Goal: Obtain resource: Obtain resource

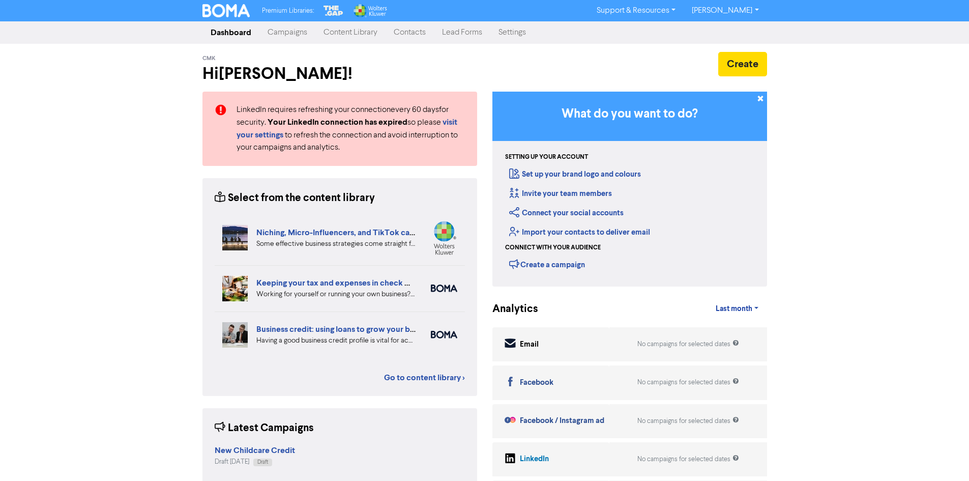
click at [357, 36] on link "Content Library" at bounding box center [350, 32] width 70 height 20
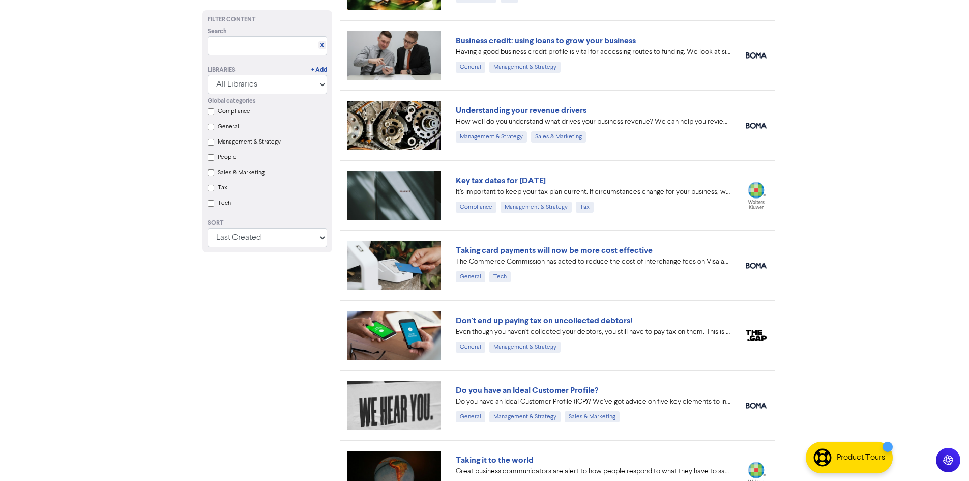
scroll to position [203, 0]
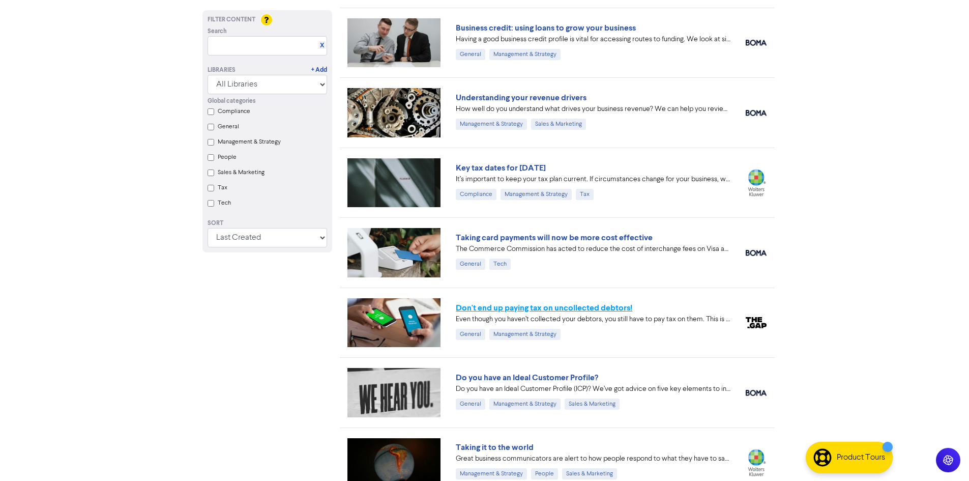
click at [505, 306] on link "Don't end up paying tax on uncollected debtors!" at bounding box center [544, 308] width 176 height 10
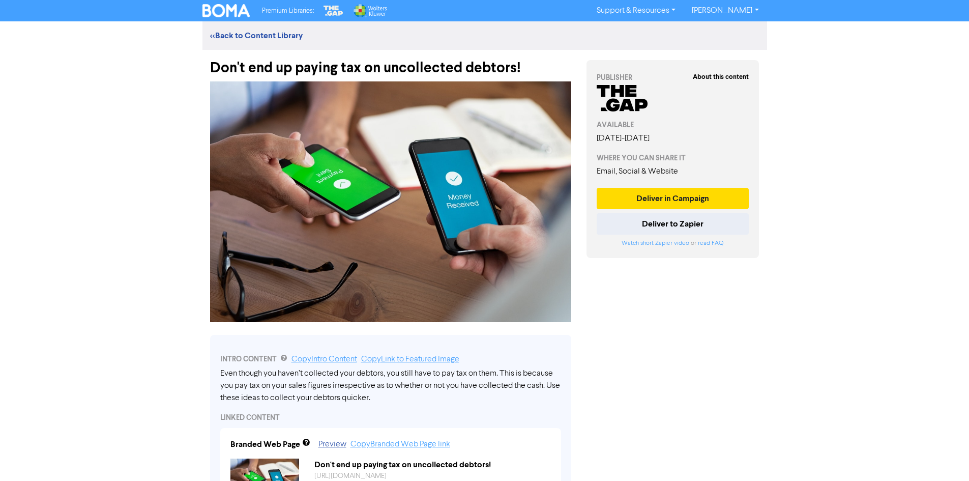
drag, startPoint x: 380, startPoint y: 397, endPoint x: 227, endPoint y: 371, distance: 155.2
click at [227, 371] on div "Even though you haven’t collected your debtors, you still have to pay tax on th…" at bounding box center [390, 385] width 341 height 37
drag, startPoint x: 377, startPoint y: 397, endPoint x: 294, endPoint y: 382, distance: 84.3
click at [294, 382] on div "Even though you haven’t collected your debtors, you still have to pay tax on th…" at bounding box center [390, 385] width 341 height 37
click at [326, 360] on link "Copy Intro Content" at bounding box center [324, 359] width 66 height 8
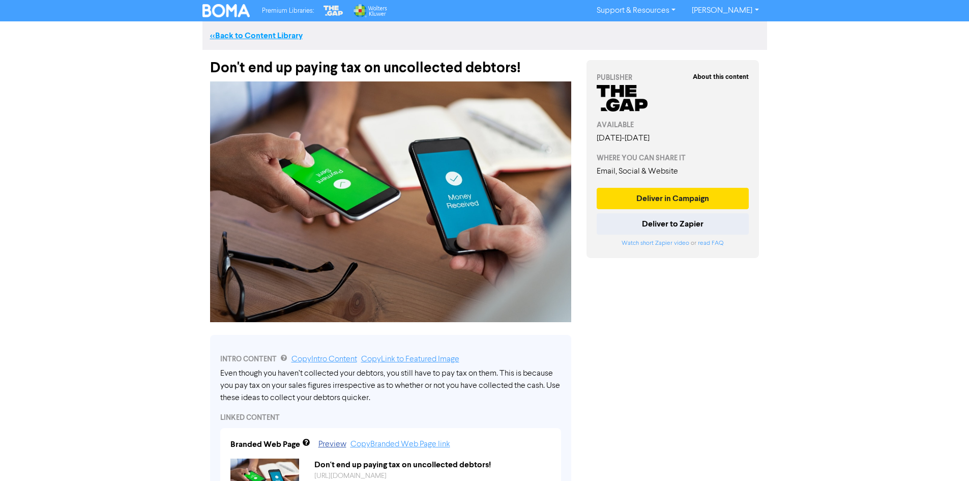
click at [221, 36] on link "<< Back to Content Library" at bounding box center [256, 36] width 93 height 10
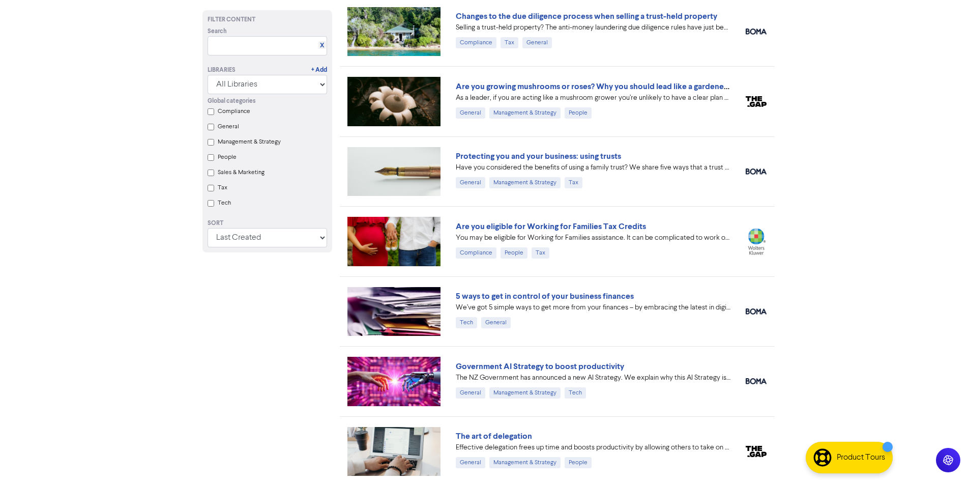
scroll to position [697, 0]
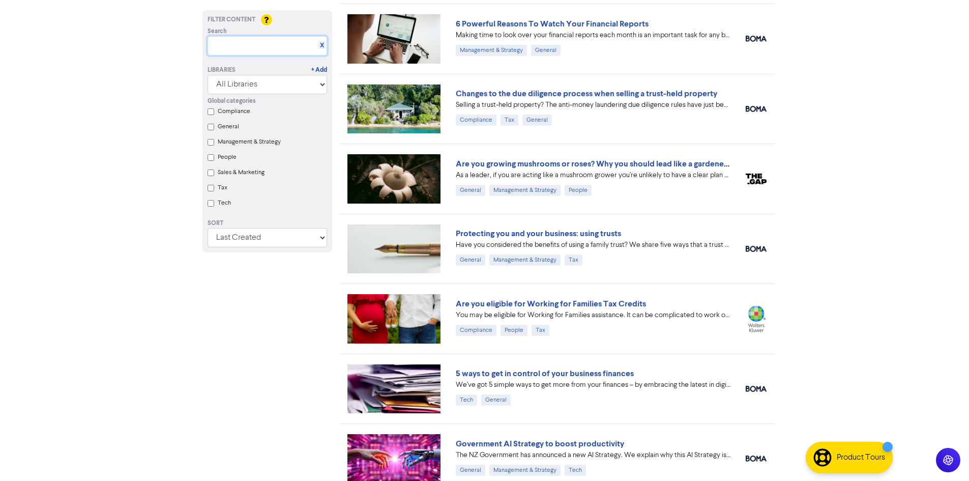
click at [242, 38] on input "text" at bounding box center [267, 45] width 120 height 19
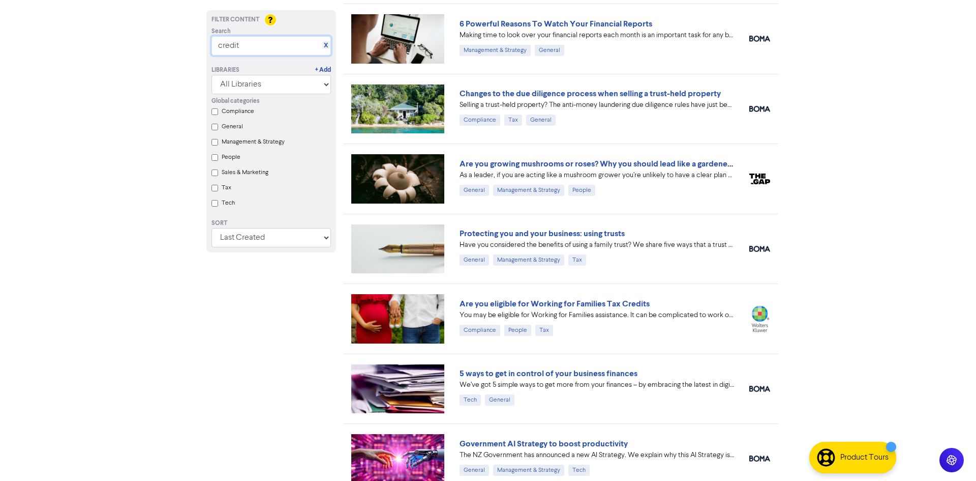
scroll to position [0, 0]
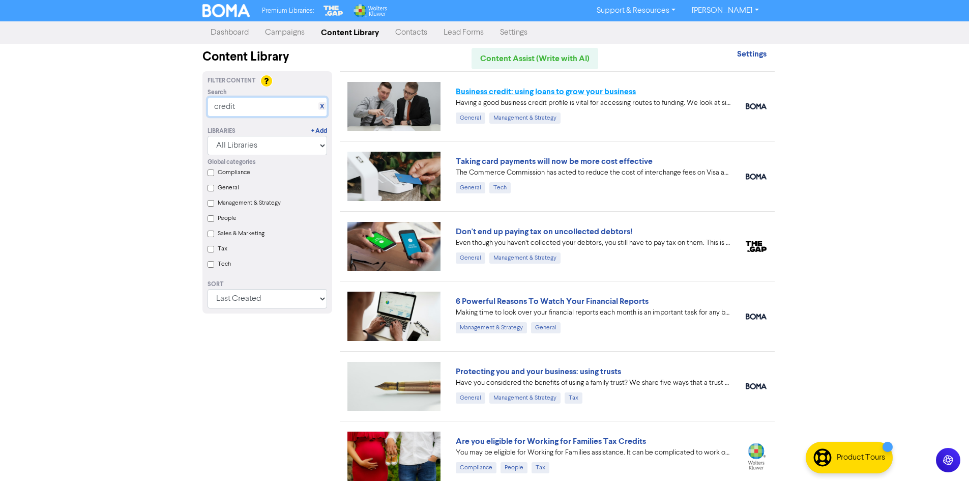
type input "credit"
click at [564, 89] on link "Business credit: using loans to grow your business" at bounding box center [546, 91] width 180 height 10
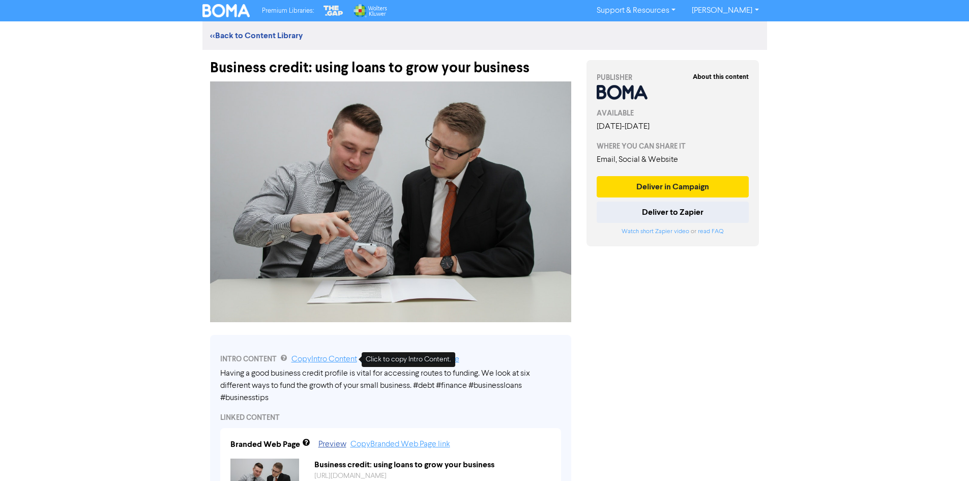
click at [315, 362] on link "Copy Intro Content" at bounding box center [324, 359] width 66 height 8
click at [263, 35] on link "<< Back to Content Library" at bounding box center [256, 36] width 93 height 10
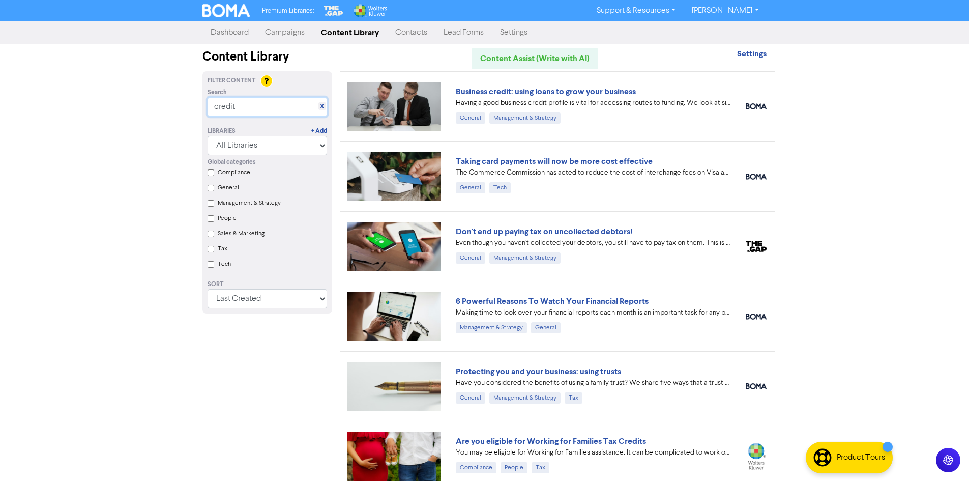
drag, startPoint x: 256, startPoint y: 102, endPoint x: 127, endPoint y: 112, distance: 130.1
click at [127, 112] on div "Premium Libraries: Support & Resources Video Tutorials FAQ & Guides Marketing E…" at bounding box center [484, 240] width 969 height 481
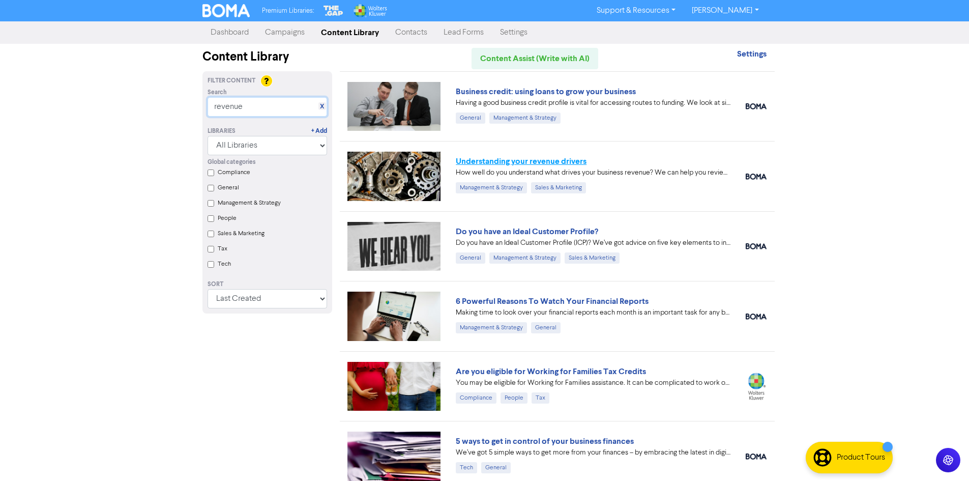
type input "revenue"
click at [533, 163] on link "Understanding your revenue drivers" at bounding box center [521, 161] width 131 height 10
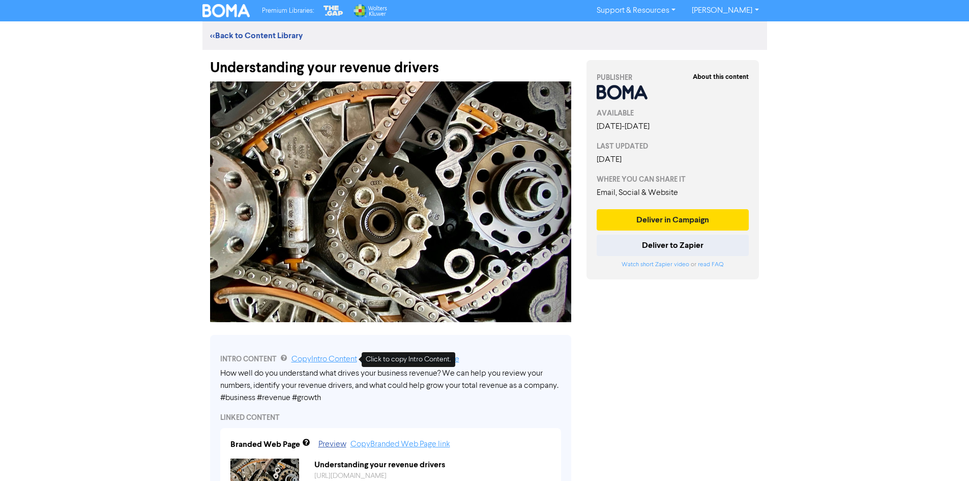
click at [316, 358] on link "Copy Intro Content" at bounding box center [324, 359] width 66 height 8
click at [253, 34] on link "<< Back to Content Library" at bounding box center [256, 36] width 93 height 10
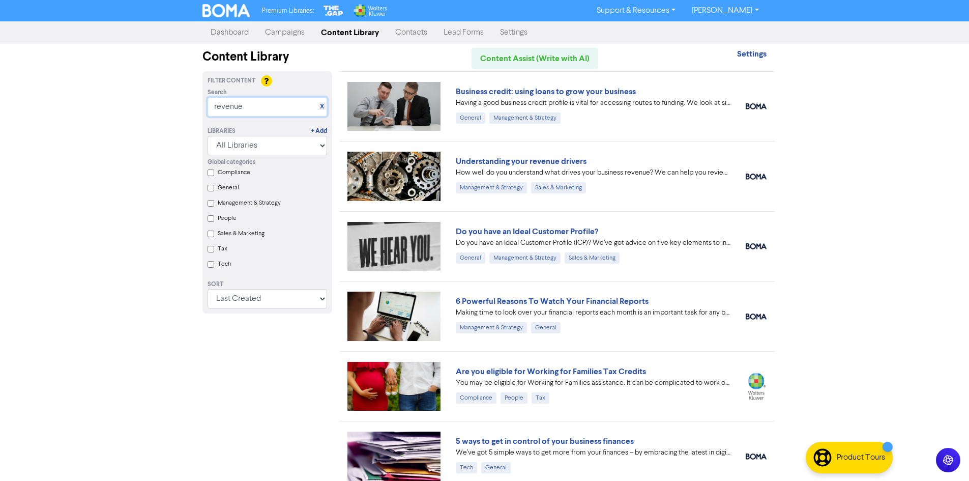
drag, startPoint x: 254, startPoint y: 102, endPoint x: 164, endPoint y: 107, distance: 89.6
click at [164, 107] on div "Premium Libraries: Support & Resources Video Tutorials FAQ & Guides Marketing E…" at bounding box center [484, 240] width 969 height 481
type input "surcharge"
